Goal: Task Accomplishment & Management: Complete application form

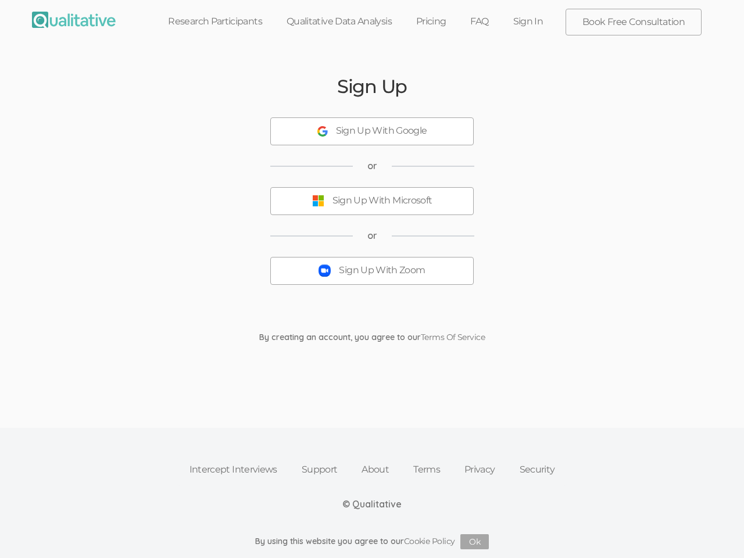
click at [372, 279] on button "Sign Up With Zoom" at bounding box center [371, 271] width 203 height 28
click at [372, 131] on div "Sign Up With Google" at bounding box center [381, 130] width 91 height 13
click at [372, 201] on div "Sign Up With Microsoft" at bounding box center [383, 200] width 100 height 13
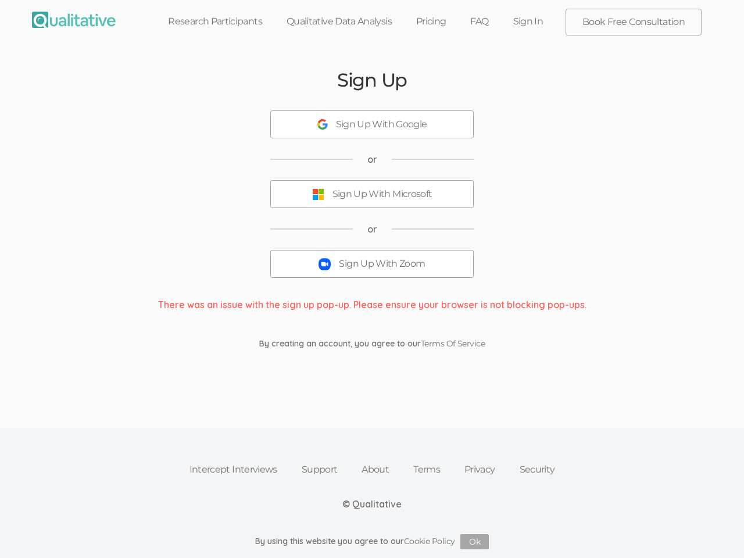
click at [372, 271] on button "Sign Up With Zoom" at bounding box center [371, 264] width 203 height 28
click at [475, 542] on button "Ok" at bounding box center [474, 541] width 28 height 15
